Goal: Information Seeking & Learning: Learn about a topic

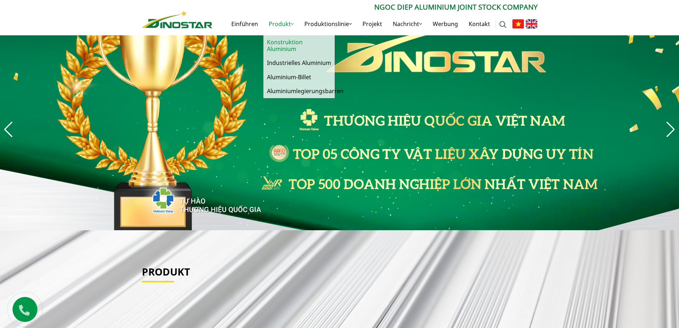
click at [286, 44] on font "Konstruktion Aluminium" at bounding box center [285, 45] width 36 height 15
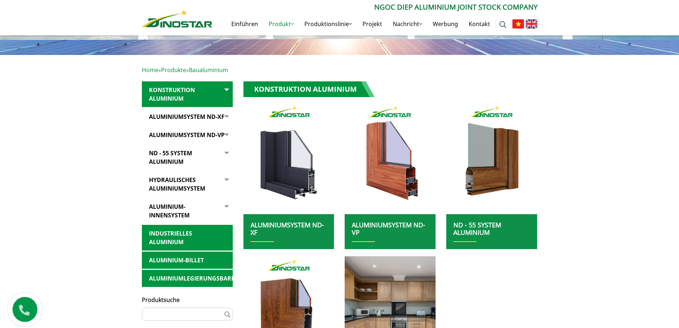
scroll to position [107, 0]
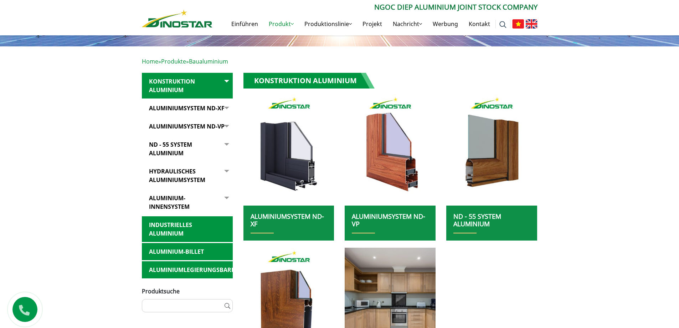
click at [161, 221] on font "Industrielles Aluminium" at bounding box center [170, 229] width 43 height 16
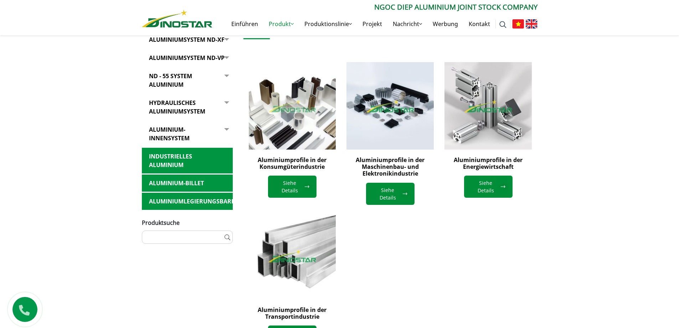
scroll to position [178, 0]
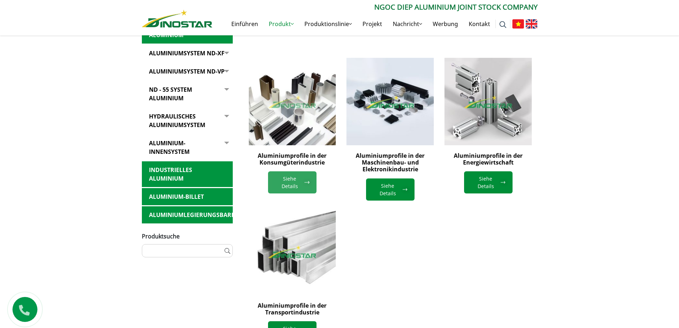
click at [300, 180] on font "Siehe Details" at bounding box center [289, 182] width 29 height 15
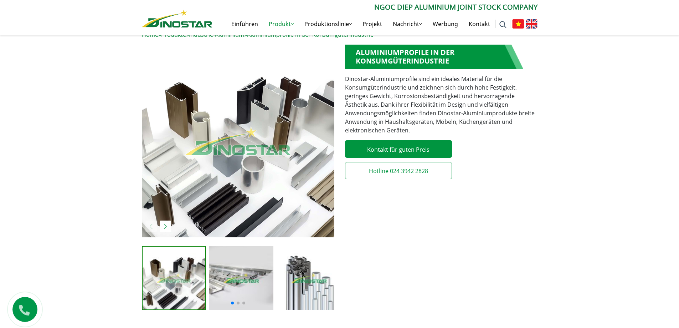
scroll to position [143, 0]
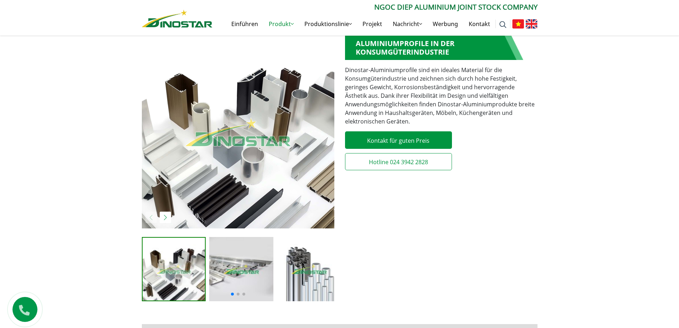
click at [238, 294] on span at bounding box center [238, 293] width 3 height 3
click at [244, 293] on span at bounding box center [244, 293] width 3 height 3
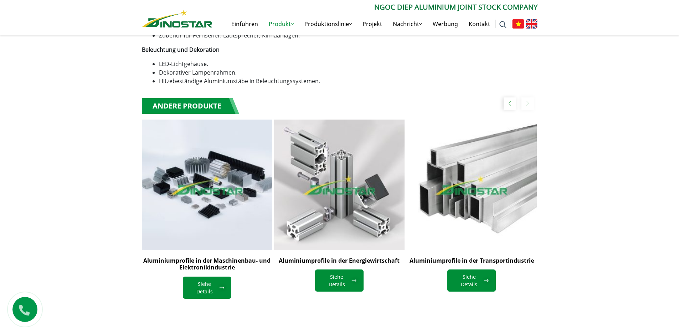
scroll to position [785, 0]
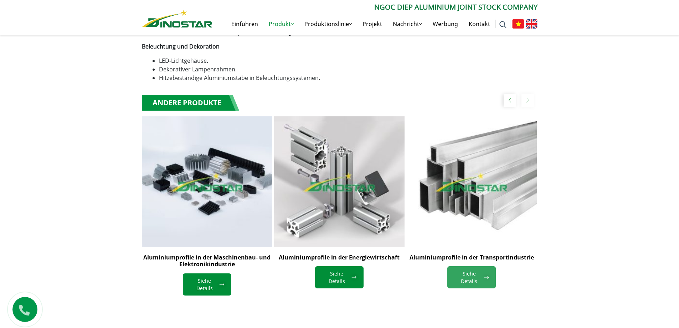
click at [472, 270] on font "Siehe Details" at bounding box center [469, 277] width 16 height 14
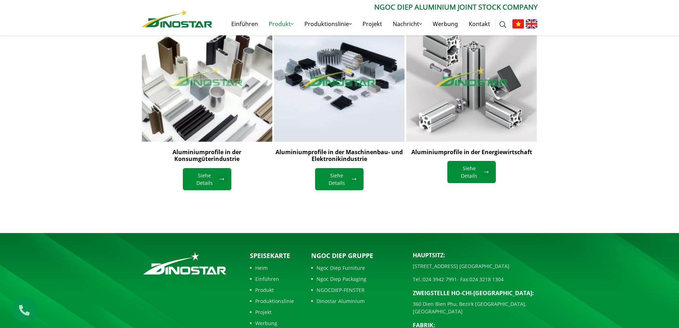
scroll to position [818, 0]
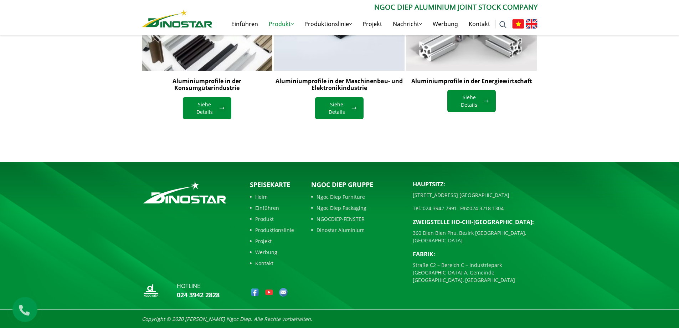
click at [283, 292] on img at bounding box center [283, 292] width 9 height 9
